Goal: Information Seeking & Learning: Learn about a topic

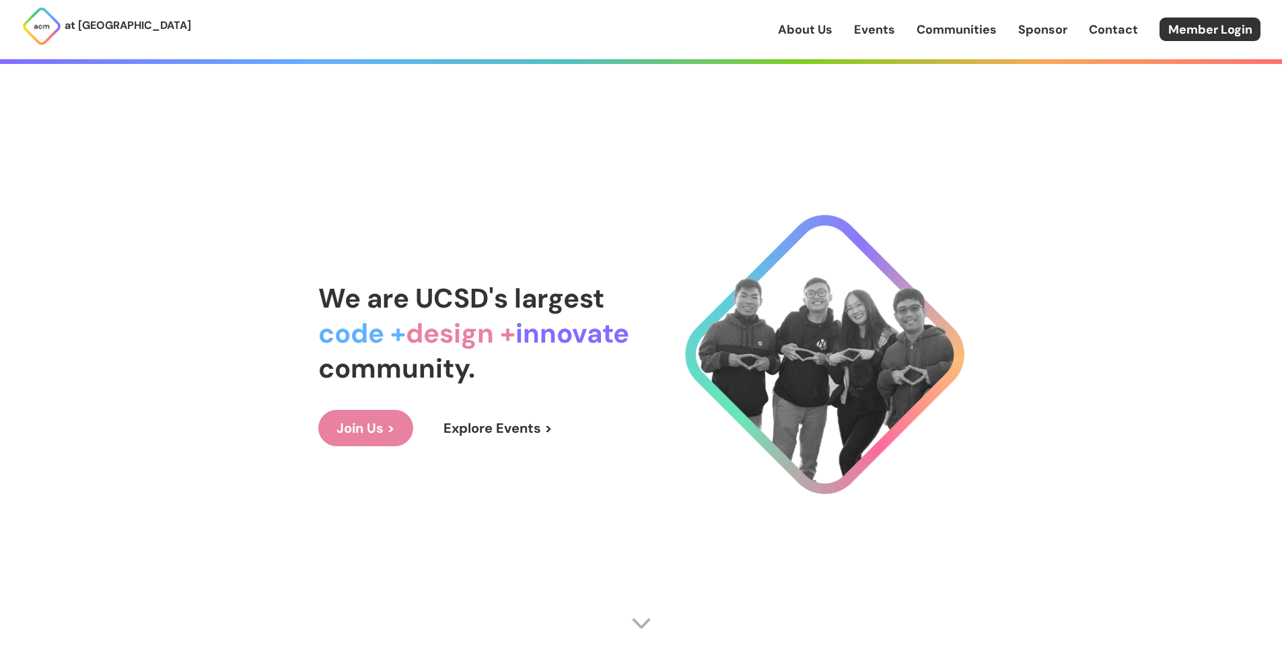
click at [102, 27] on p "at [GEOGRAPHIC_DATA]" at bounding box center [128, 26] width 127 height 18
click at [396, 418] on link "Join Us >" at bounding box center [365, 428] width 95 height 36
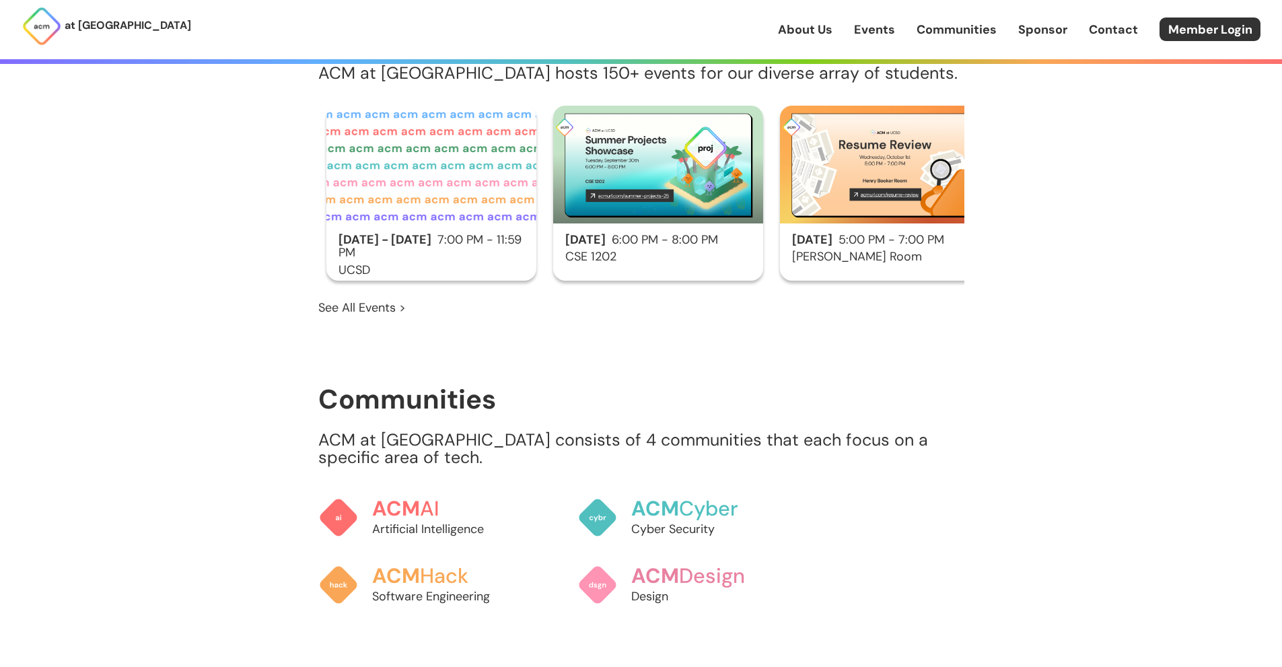
scroll to position [0, 10]
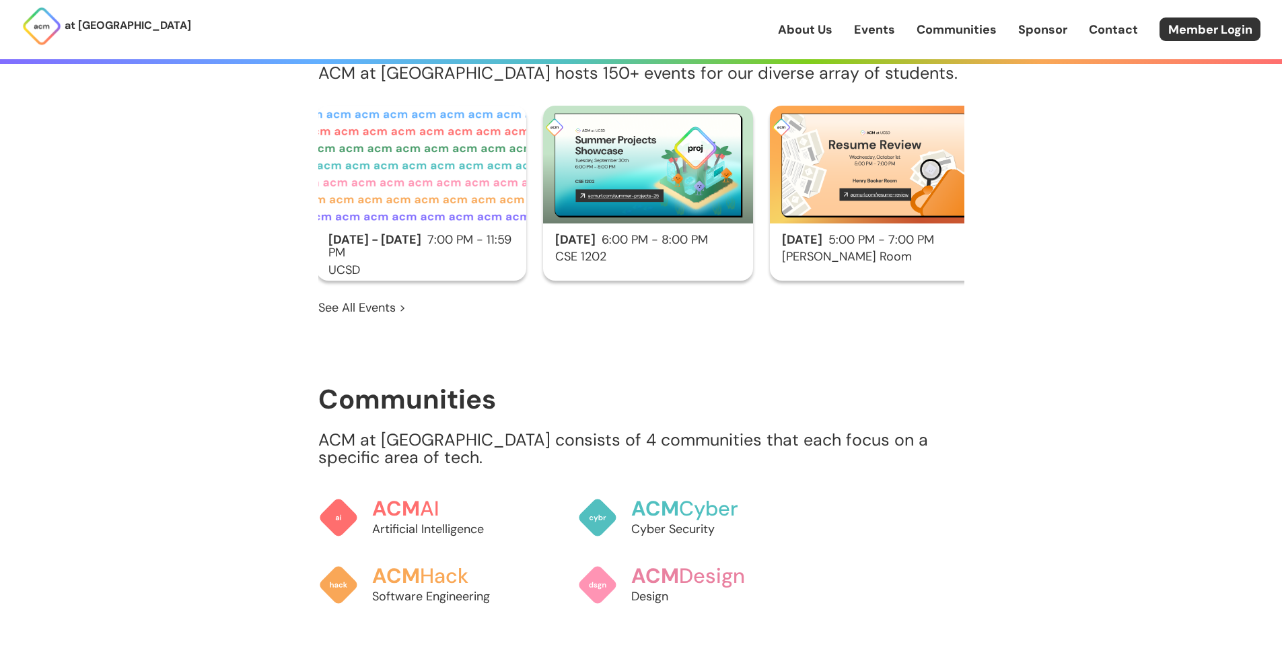
click at [823, 234] on h2 "[DATE] 5:00 PM - 7:00 PM" at bounding box center [875, 240] width 210 height 13
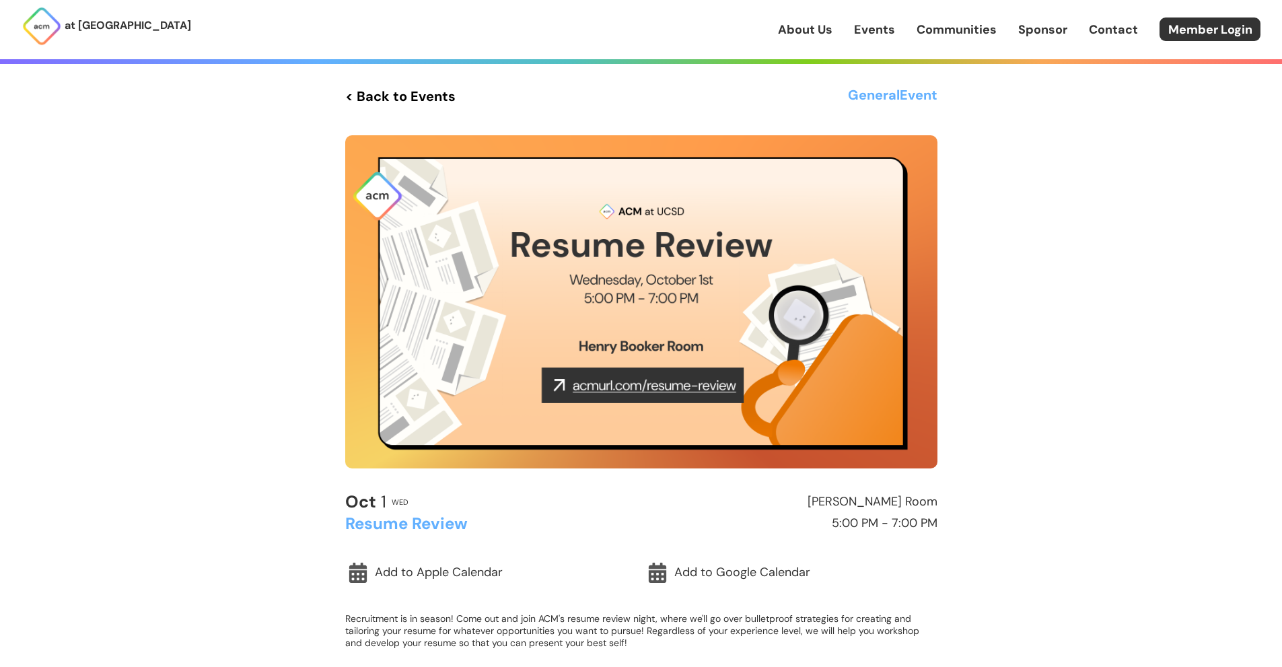
click at [420, 107] on link "< Back to Events" at bounding box center [400, 96] width 110 height 24
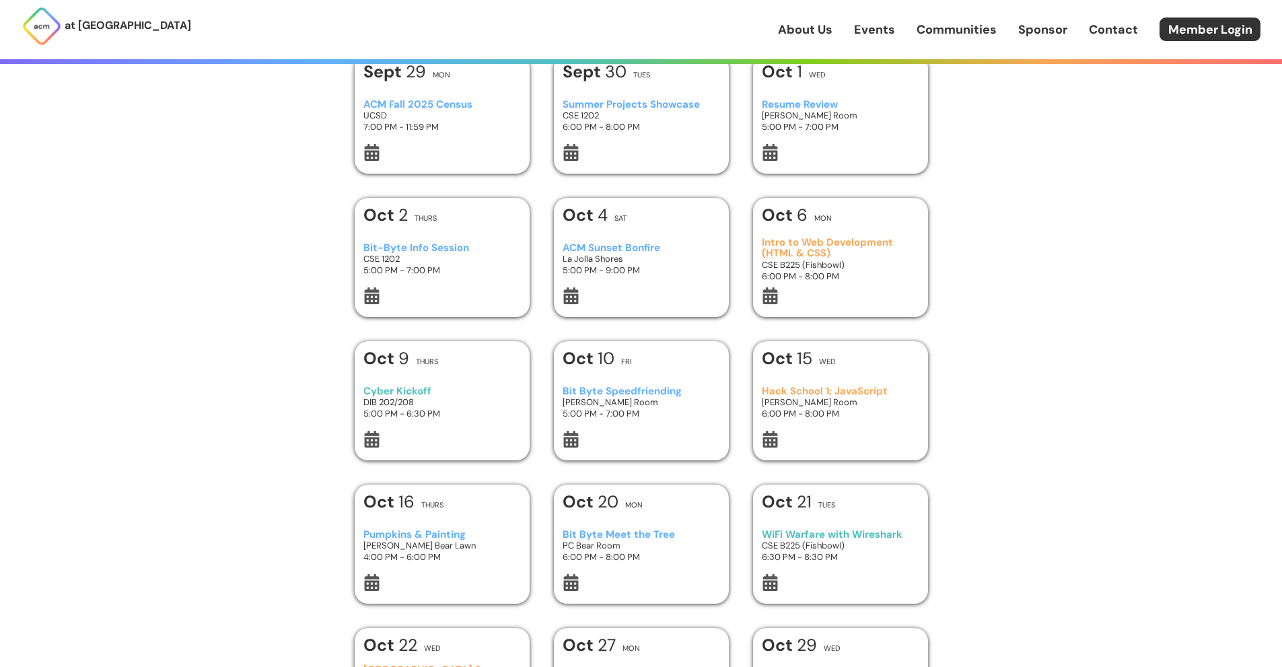
scroll to position [32, 0]
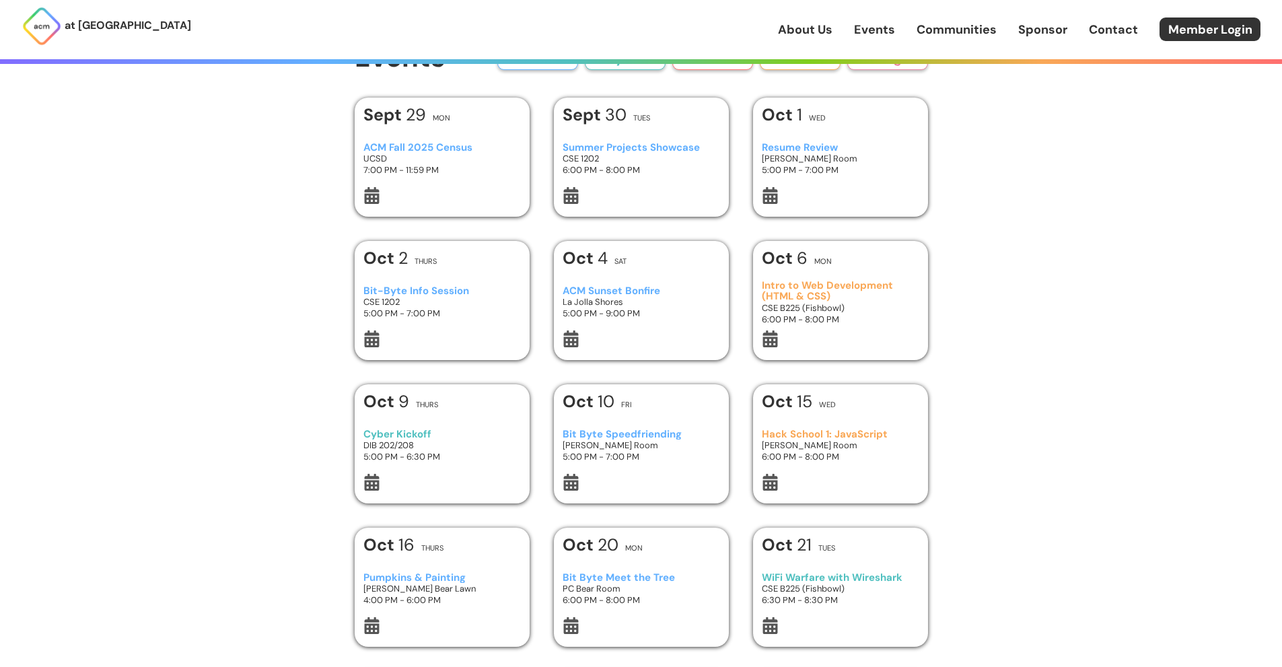
click at [921, 334] on div "[DATE] Mon Intro to Web Development (HTML & CSS) CSE B225 (Fishbowl) 6:00 PM - …" at bounding box center [840, 300] width 175 height 119
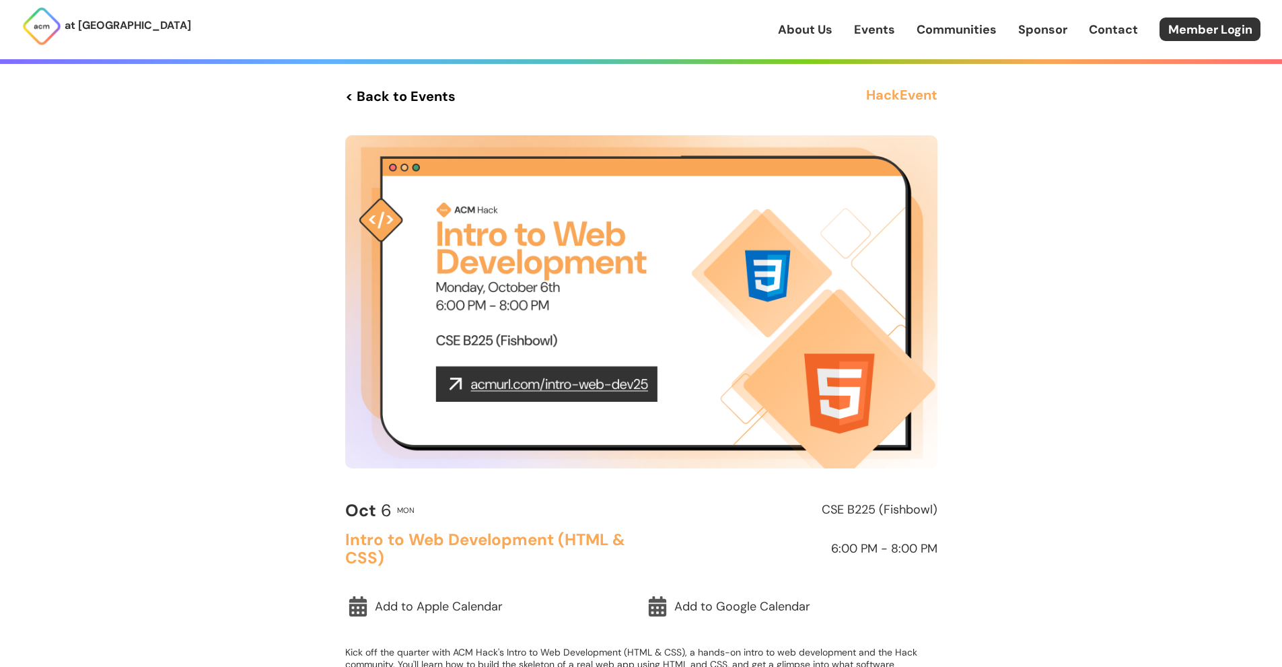
click at [921, 334] on img at bounding box center [641, 301] width 592 height 333
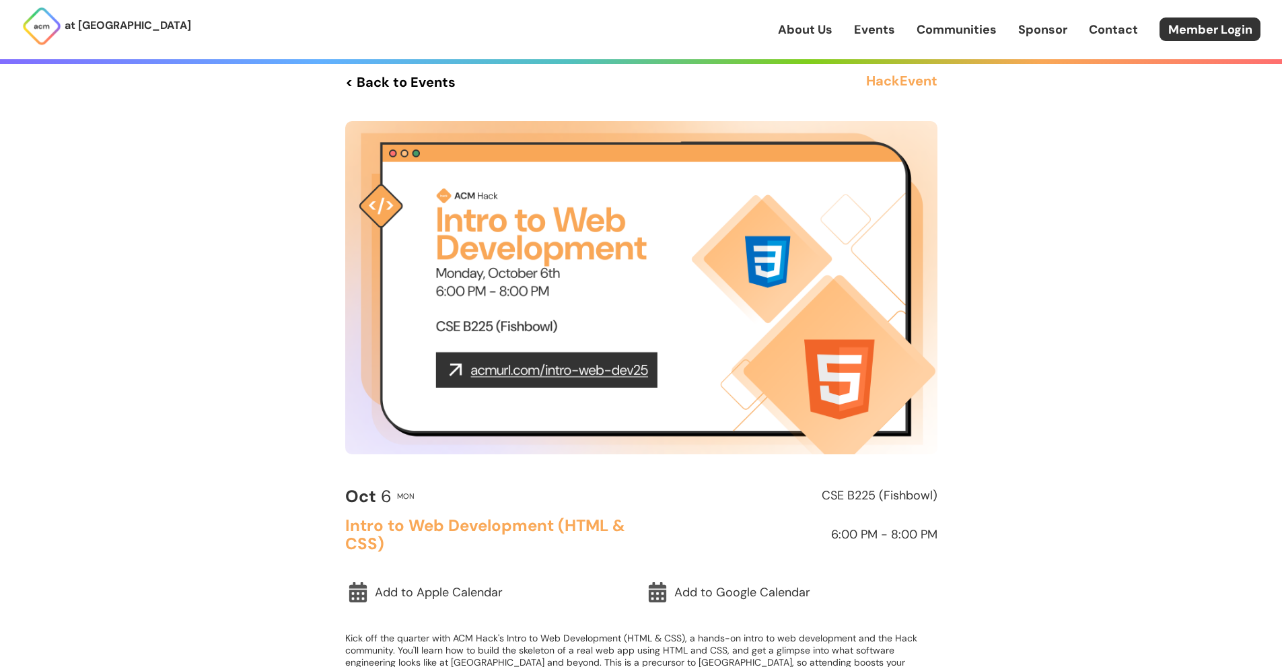
scroll to position [13, 0]
